Goal: Information Seeking & Learning: Learn about a topic

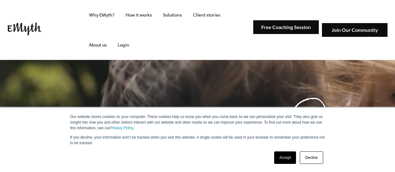
click at [289, 159] on link "Accept" at bounding box center [285, 157] width 22 height 12
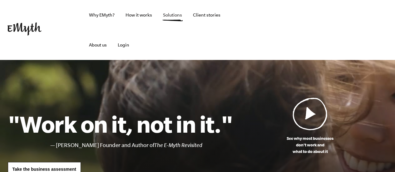
click at [170, 17] on link "Solutions" at bounding box center [172, 15] width 29 height 30
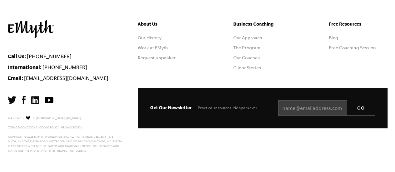
scroll to position [1263, 0]
